Goal: Task Accomplishment & Management: Manage account settings

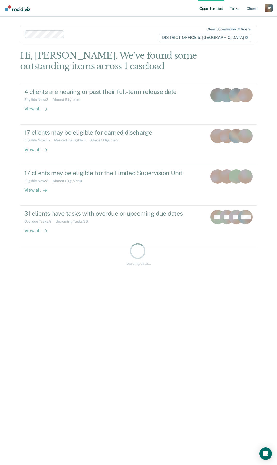
click at [235, 13] on link "Tasks" at bounding box center [234, 8] width 11 height 17
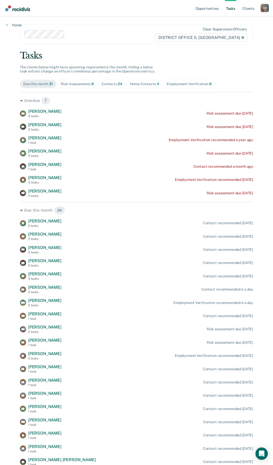
click at [133, 83] on div "Home Contacts 4" at bounding box center [144, 84] width 29 height 4
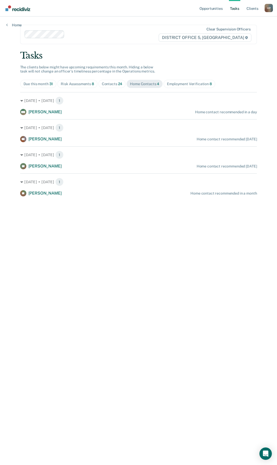
click at [97, 160] on div "[DATE] • [DATE] 1 TB [PERSON_NAME] Home contact recommended [DATE]" at bounding box center [138, 157] width 237 height 23
click at [40, 155] on div "[DATE] • [DATE] 1" at bounding box center [138, 155] width 237 height 8
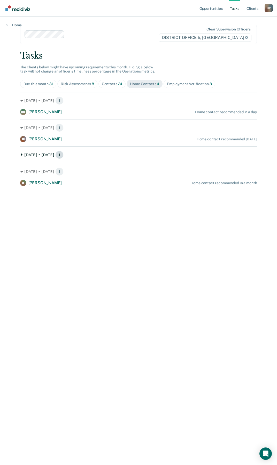
click at [39, 155] on div "[DATE] • [DATE] 1" at bounding box center [138, 155] width 237 height 8
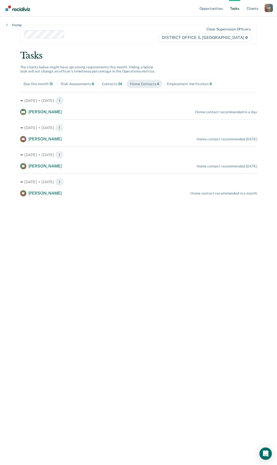
click at [32, 163] on div "[DATE] • [DATE] 1 TB [PERSON_NAME] Home contact recommended [DATE]" at bounding box center [138, 157] width 237 height 23
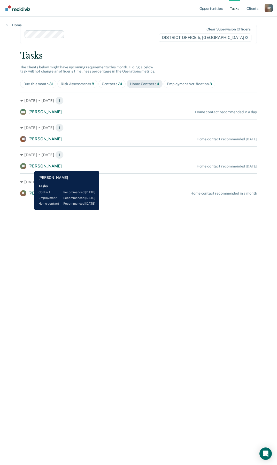
click at [30, 168] on span "[PERSON_NAME]" at bounding box center [44, 166] width 33 height 5
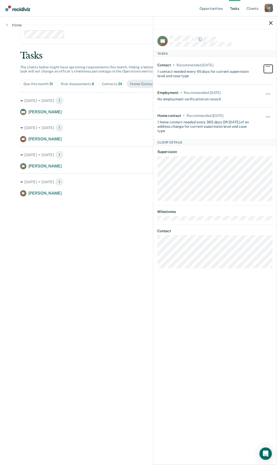
click at [269, 66] on span "button" at bounding box center [269, 66] width 1 height 1
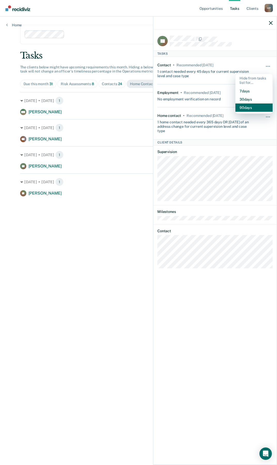
click at [252, 105] on button "90 days" at bounding box center [253, 107] width 37 height 8
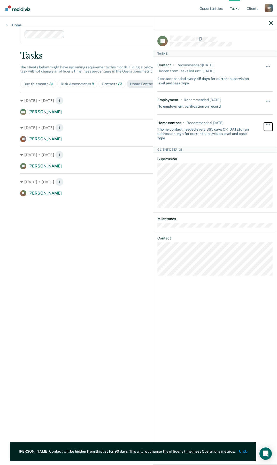
click at [268, 125] on button "button" at bounding box center [268, 127] width 9 height 8
click at [252, 157] on button "30 days" at bounding box center [253, 157] width 37 height 8
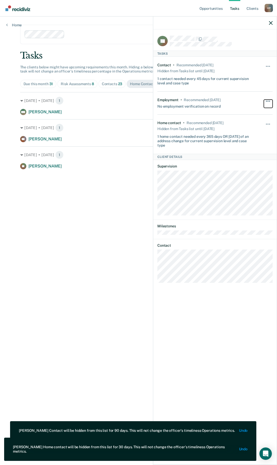
click at [265, 100] on button "button" at bounding box center [268, 104] width 9 height 8
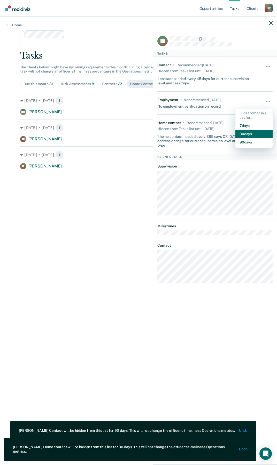
click at [249, 133] on button "30 days" at bounding box center [253, 134] width 37 height 8
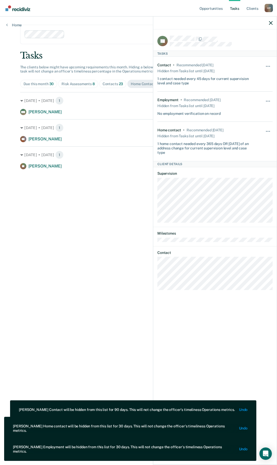
drag, startPoint x: 59, startPoint y: 237, endPoint x: 108, endPoint y: 196, distance: 63.4
click at [60, 236] on main "Clear supervision officers DISTRICT OFFICE 5, TWIN FALLS Tasks The clients belo…" at bounding box center [138, 235] width 249 height 436
click at [270, 22] on icon "button" at bounding box center [271, 23] width 4 height 4
